Goal: Task Accomplishment & Management: Manage account settings

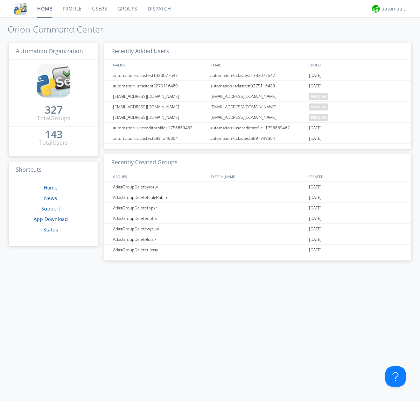
click at [127, 9] on link "Groups" at bounding box center [127, 8] width 30 height 17
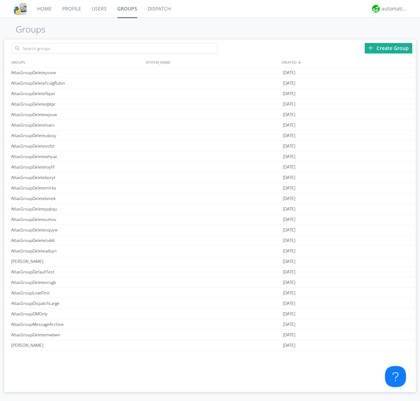
click at [388, 48] on div "Create Group" at bounding box center [388, 48] width 48 height 10
click at [127, 9] on link "Groups" at bounding box center [127, 8] width 30 height 17
type input "AtlasGroupDeleteaqcbj"
click at [99, 9] on link "Users" at bounding box center [99, 8] width 26 height 17
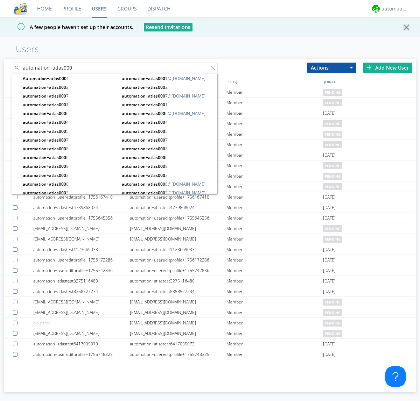
type input "automation+atlas000"
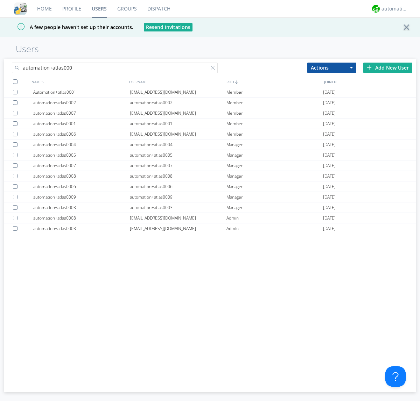
click at [15, 81] on div at bounding box center [15, 81] width 5 height 5
click at [331, 67] on button "Actions" at bounding box center [331, 68] width 49 height 10
click at [0, 0] on link "Add to Group" at bounding box center [0, 0] width 0 height 0
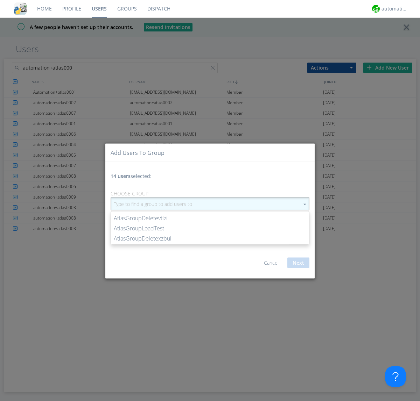
type input "AtlasGroupDeleteaqcbj"
click at [298, 263] on button "Next" at bounding box center [298, 263] width 22 height 10
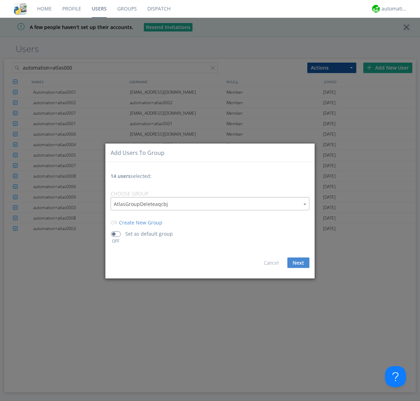
click at [127, 9] on link "Groups" at bounding box center [127, 8] width 30 height 17
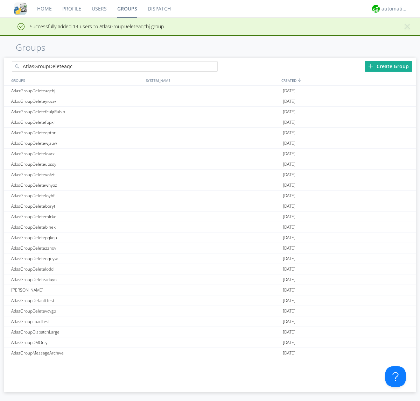
type input "AtlasGroupDeleteaqcbj"
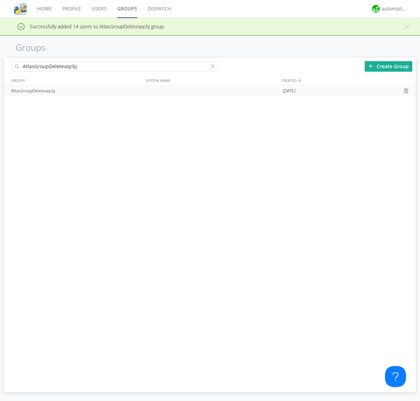
click at [406, 91] on div at bounding box center [406, 91] width 7 height 6
